Goal: Transaction & Acquisition: Purchase product/service

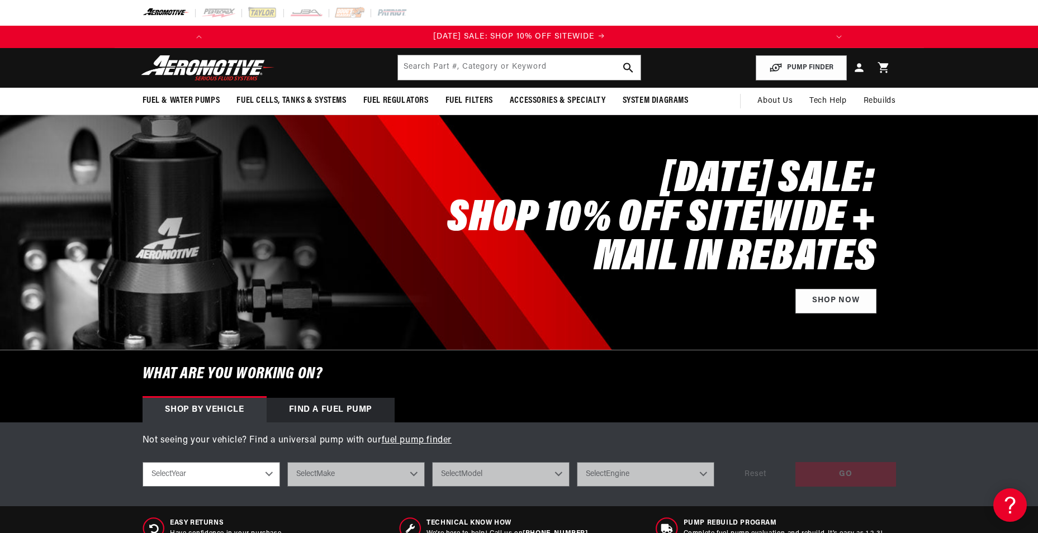
click at [1037, 64] on div "Fuel & Water Pumps Back In-Tank [PERSON_NAME] Racing" at bounding box center [519, 68] width 1038 height 40
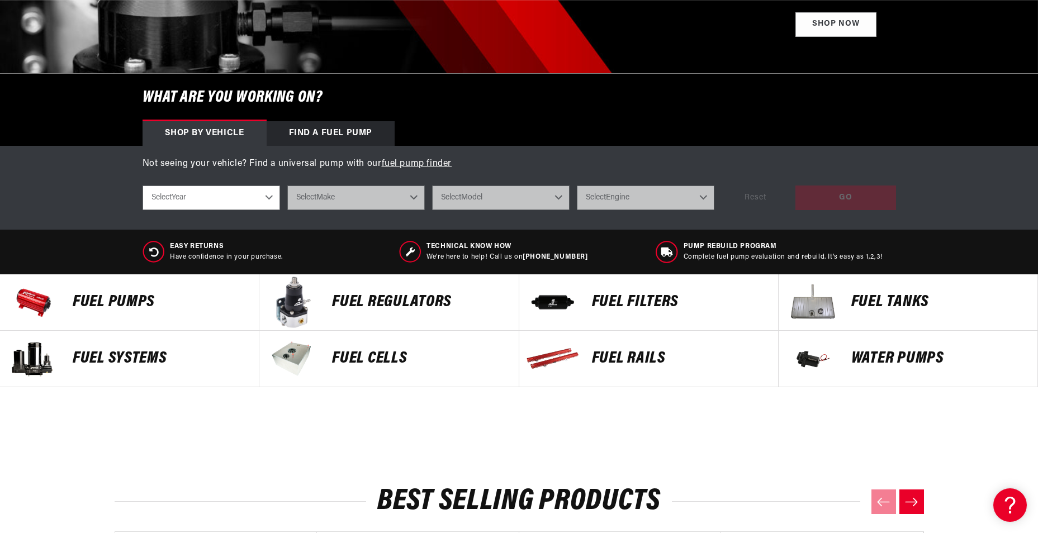
scroll to position [0, 1268]
click at [265, 196] on select "Select Year [DATE] 2022 2021 2020 2019 2018 2017 2016 2015 2014 2013 2012 2011 …" at bounding box center [211, 198] width 137 height 25
click at [268, 200] on select "Select Year [DATE] 2022 2021 2020 2019 2018 2017 2016 2015 2014 2013 2012 2011 …" at bounding box center [211, 198] width 137 height 25
click at [269, 200] on select "Select Year [DATE] 2022 2021 2020 2019 2018 2017 2016 2015 2014 2013 2012 2011 …" at bounding box center [211, 198] width 137 height 25
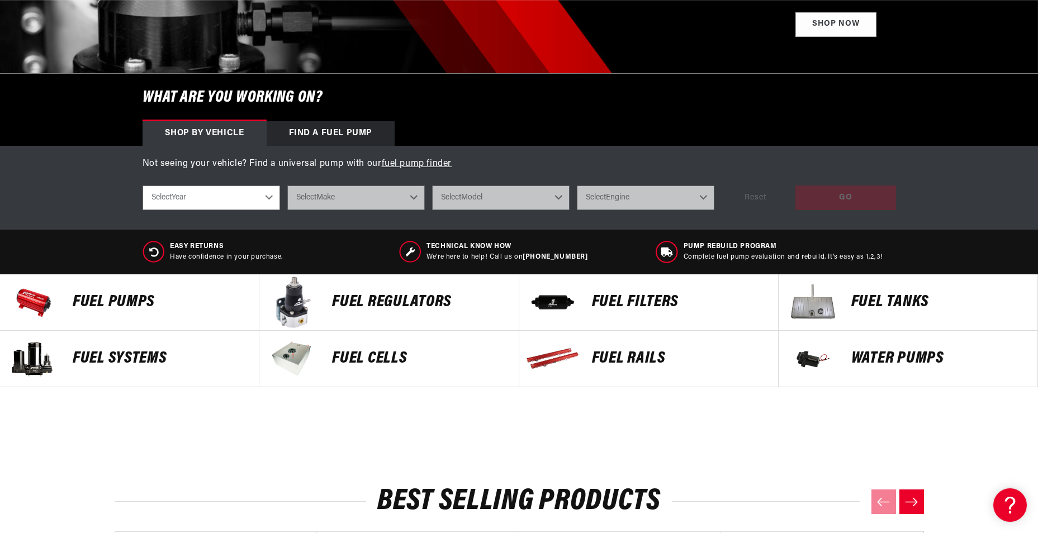
click at [269, 200] on select "Select Year [DATE] 2022 2021 2020 2019 2018 2017 2016 2015 2014 2013 2012 2011 …" at bounding box center [211, 198] width 137 height 25
select select "1990"
click at [143, 186] on select "Select Year [DATE] 2022 2021 2020 2019 2018 2017 2016 2015 2014 2013 2012 2011 …" at bounding box center [211, 198] width 137 height 25
select select "1990"
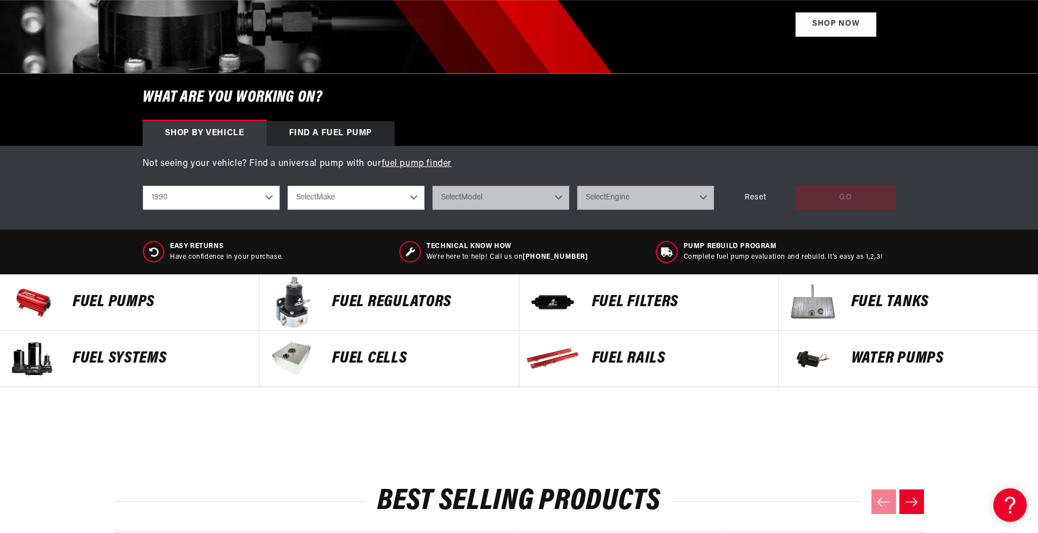
click at [412, 197] on select "Select Make Chevrolet Eagle Ford GMC Honda Mazda Mitsubishi Nissan [GEOGRAPHIC_…" at bounding box center [355, 198] width 137 height 25
select select "Ford"
click at [287, 186] on select "Select Make Chevrolet Eagle Ford GMC Honda Mazda Mitsubishi Nissan [GEOGRAPHIC_…" at bounding box center [355, 198] width 137 height 25
select select "Ford"
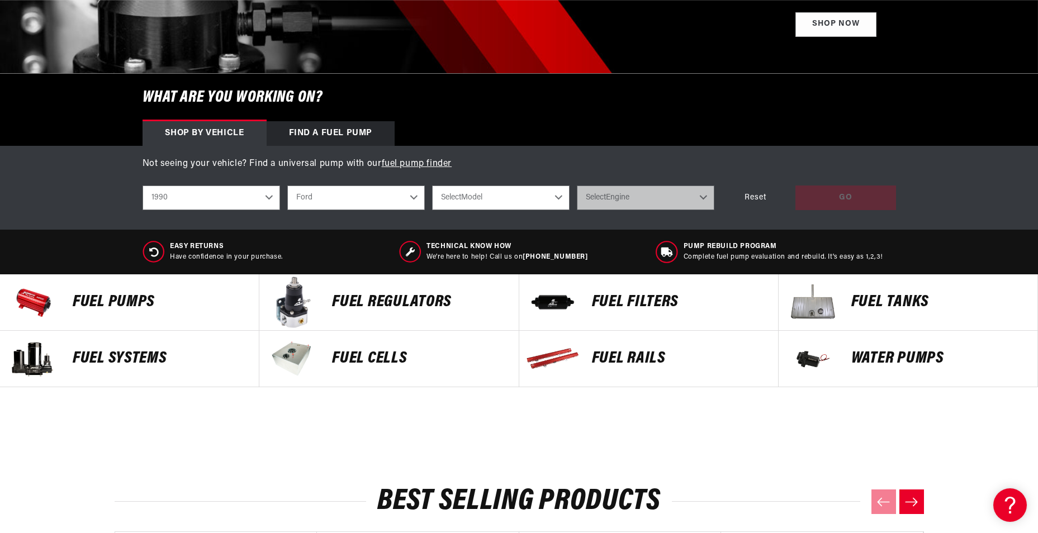
click at [558, 198] on select "Select Model Mustang Probe" at bounding box center [500, 198] width 137 height 25
click at [603, 111] on h6 "What are you working on?" at bounding box center [519, 98] width 809 height 48
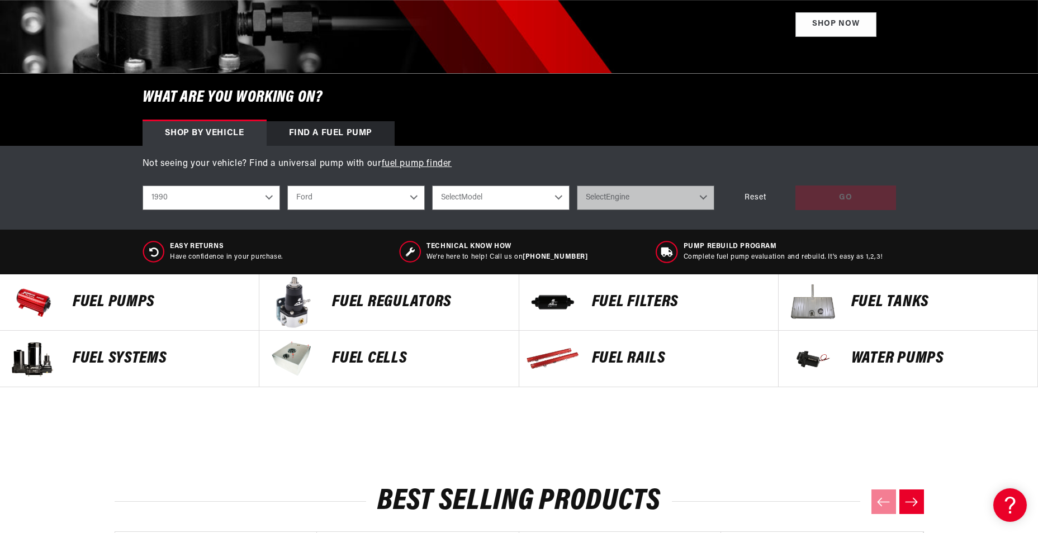
scroll to position [0, 634]
click at [415, 298] on p "FUEL REGULATORS" at bounding box center [419, 302] width 175 height 17
